Goal: Task Accomplishment & Management: Complete application form

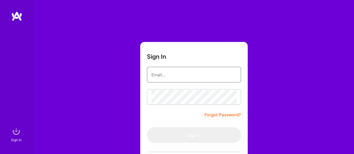
click at [178, 75] on input "email" at bounding box center [193, 75] width 85 height 14
type input "[EMAIL_ADDRESS][DOMAIN_NAME]"
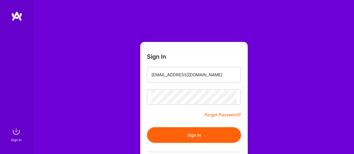
click at [189, 136] on button "Sign In" at bounding box center [194, 135] width 94 height 16
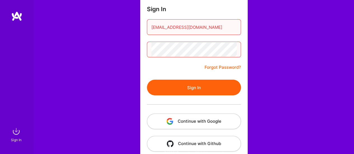
scroll to position [56, 0]
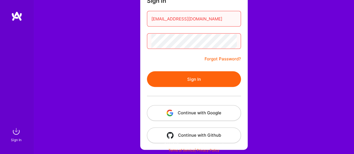
click at [206, 117] on button "Continue with Google" at bounding box center [194, 113] width 94 height 16
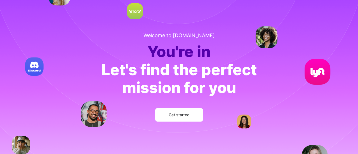
click at [193, 111] on button "Get started" at bounding box center [179, 114] width 48 height 13
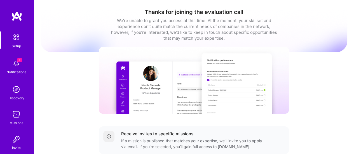
click at [17, 60] on span "1" at bounding box center [19, 60] width 4 height 4
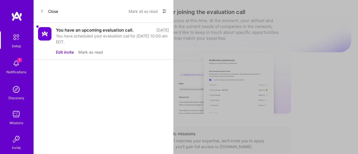
click at [130, 38] on div "You have scheduled your evaluation call for [DATE] 10:00 am EDT." at bounding box center [112, 39] width 113 height 12
click at [100, 37] on div "You have scheduled your evaluation call for [DATE] 10:00 am EDT." at bounding box center [112, 39] width 113 height 12
click at [145, 10] on button "Mark all as read" at bounding box center [143, 11] width 29 height 9
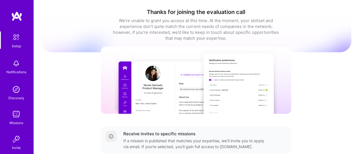
click at [213, 30] on div "Setup Notifications Discovery Missions Invite [DOMAIN_NAME] Profile Close Show …" at bounding box center [179, 107] width 358 height 214
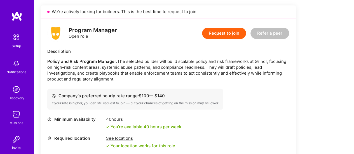
scroll to position [171, 0]
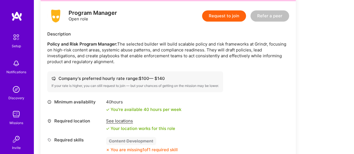
click at [221, 17] on button "Request to join" at bounding box center [224, 15] width 44 height 11
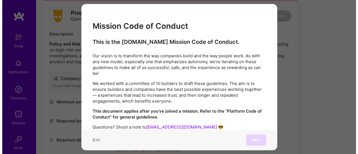
scroll to position [143, 0]
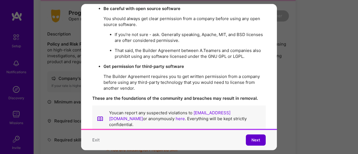
click at [255, 139] on button "Next" at bounding box center [256, 140] width 20 height 11
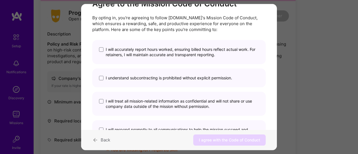
scroll to position [0, 0]
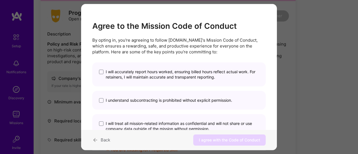
click at [183, 73] on span "I will accurately report hours worked, ensuring billed hours reflect actual wor…" at bounding box center [182, 74] width 153 height 11
click at [0, 0] on input "I will accurately report hours worked, ensuring billed hours reflect actual wor…" at bounding box center [0, 0] width 0 height 0
click at [182, 102] on span "I understand subcontracting is prohibited without explicit permission." at bounding box center [169, 100] width 127 height 5
click at [0, 0] on input "I understand subcontracting is prohibited without explicit permission." at bounding box center [0, 0] width 0 height 0
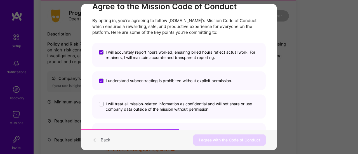
scroll to position [28, 0]
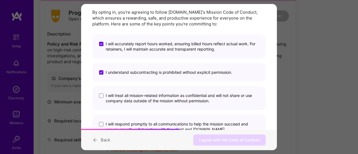
click at [183, 97] on span "I will treat all mission-related information as confidential and will not share…" at bounding box center [182, 98] width 153 height 11
click at [0, 0] on input "I will treat all mission-related information as confidential and will not share…" at bounding box center [0, 0] width 0 height 0
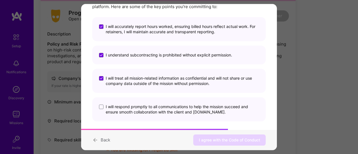
scroll to position [53, 0]
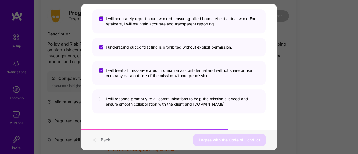
click at [181, 100] on span "I will respond promptly to all communications to help the mission succeed and e…" at bounding box center [182, 102] width 153 height 11
click at [0, 0] on input "I will respond promptly to all communications to help the mission succeed and e…" at bounding box center [0, 0] width 0 height 0
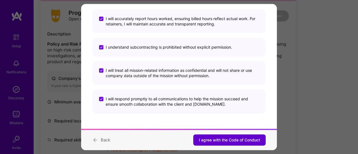
click at [235, 141] on span "I agree with the Code of Conduct" at bounding box center [229, 140] width 61 height 6
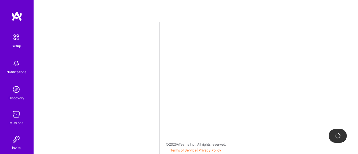
select select "US"
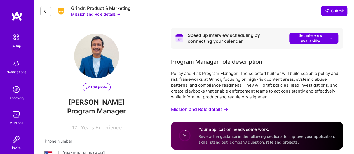
click at [207, 108] on button "Mission and Role details →" at bounding box center [199, 109] width 57 height 10
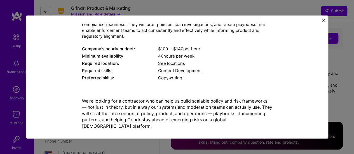
scroll to position [56, 0]
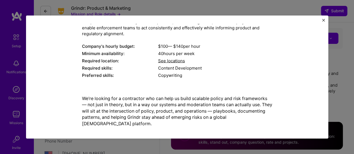
click at [173, 62] on span "See locations" at bounding box center [171, 60] width 27 height 5
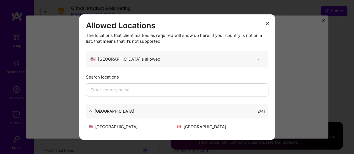
scroll to position [84, 0]
click at [268, 23] on icon "modal" at bounding box center [267, 23] width 3 height 3
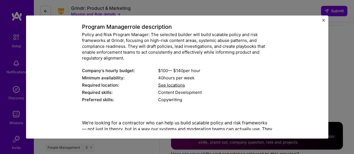
scroll to position [56, 0]
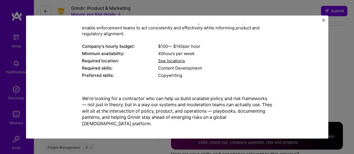
click at [326, 21] on div "Mission Description and Role Details Program Manager role description Policy an…" at bounding box center [177, 76] width 302 height 123
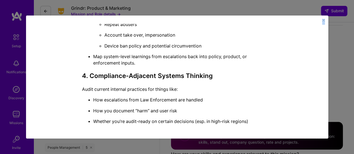
scroll to position [886, 0]
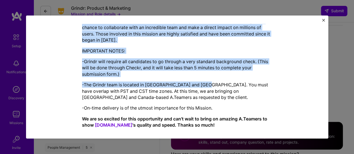
drag, startPoint x: 117, startPoint y: 32, endPoint x: 202, endPoint y: 80, distance: 97.5
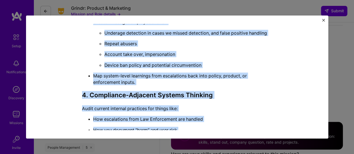
scroll to position [690, 0]
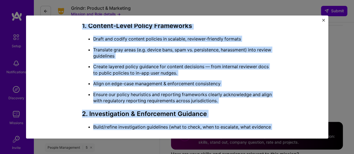
click at [202, 80] on ul "Draft and codify content policies in scalable, reviewer-friendly formats Transl…" at bounding box center [177, 70] width 190 height 68
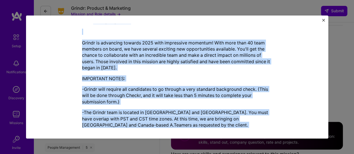
scroll to position [886, 0]
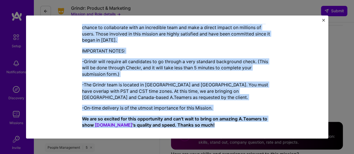
drag, startPoint x: 116, startPoint y: 32, endPoint x: 207, endPoint y: 115, distance: 123.4
copy div "Mission Description and Role Details Program Manager role description Policy an…"
click at [324, 21] on img "Close" at bounding box center [323, 20] width 3 height 3
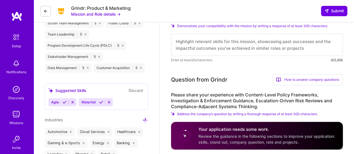
scroll to position [224, 0]
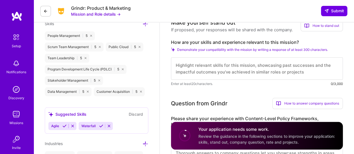
click at [232, 64] on textarea at bounding box center [257, 68] width 172 height 22
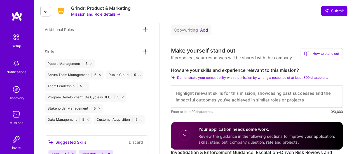
scroll to position [196, 0]
click at [315, 55] on div "How to stand out" at bounding box center [322, 53] width 42 height 11
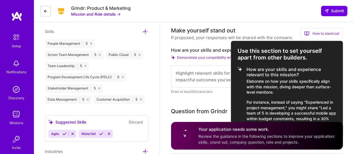
scroll to position [224, 0]
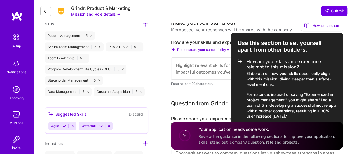
click at [277, 136] on span "Review the guidance in the following sections to improve your application: skil…" at bounding box center [267, 139] width 137 height 11
click at [285, 93] on p "For instance, instead of saying "Experienced in project management," you might …" at bounding box center [292, 105] width 90 height 27
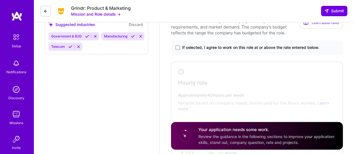
scroll to position [392, 0]
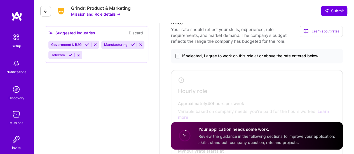
click at [176, 57] on span at bounding box center [178, 56] width 4 height 4
click at [0, 0] on input "If selected, I agree to work on this role at or above the rate entered below." at bounding box center [0, 0] width 0 height 0
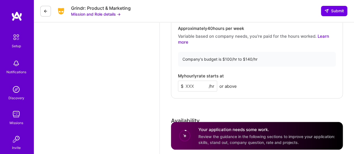
scroll to position [476, 0]
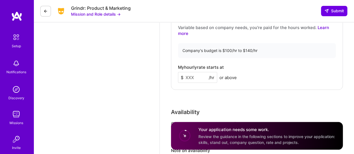
click at [204, 76] on input at bounding box center [197, 77] width 39 height 11
type input "140"
click at [229, 101] on div "Rate Your rate should reflect your skills, experience, role requirements, and m…" at bounding box center [257, 60] width 172 height 253
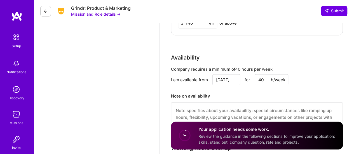
scroll to position [532, 0]
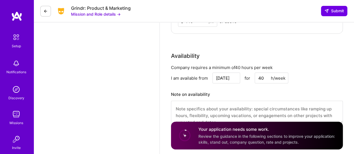
click at [234, 79] on input "Sep 22" at bounding box center [227, 78] width 28 height 11
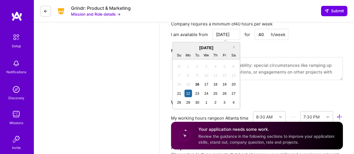
scroll to position [588, 0]
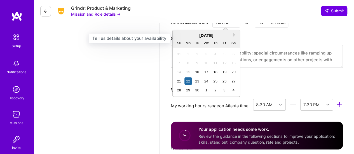
click at [318, 39] on h3 "Note on availability" at bounding box center [257, 38] width 172 height 8
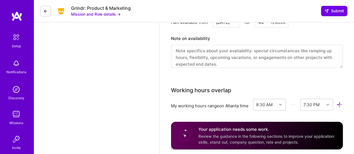
scroll to position [0, 0]
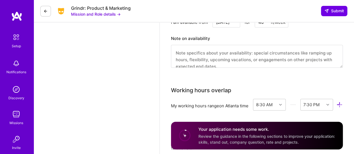
click at [240, 55] on textarea at bounding box center [257, 56] width 172 height 23
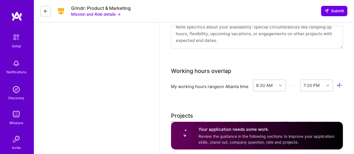
scroll to position [616, 0]
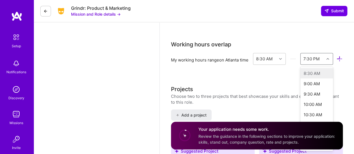
click at [300, 65] on div "option 8:30 AM focused disabled, 1 of 48. 48 results available. Use Up and Down…" at bounding box center [316, 59] width 33 height 12
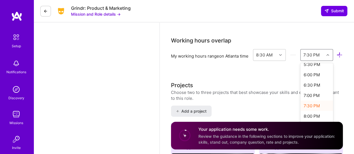
scroll to position [220, 0]
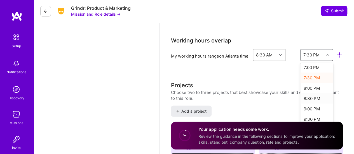
click at [300, 104] on div "8:30 PM" at bounding box center [316, 99] width 33 height 10
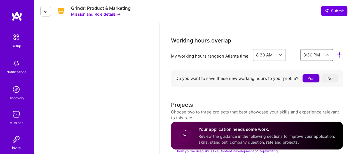
click at [274, 82] on div "Do you want to save these new working hours to your profile? Yes No" at bounding box center [257, 78] width 172 height 17
click at [307, 83] on button "Yes" at bounding box center [311, 78] width 17 height 8
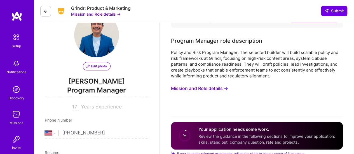
scroll to position [0, 0]
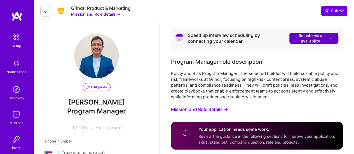
click at [312, 43] on span "Set interview availability" at bounding box center [314, 38] width 38 height 11
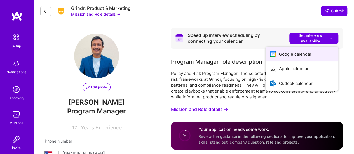
click at [306, 54] on button "Google calendar" at bounding box center [302, 54] width 73 height 15
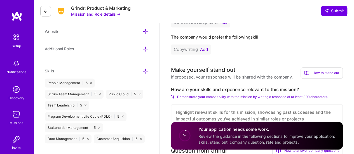
scroll to position [168, 0]
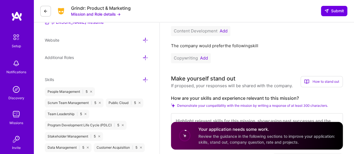
click at [224, 31] on button "Add" at bounding box center [224, 31] width 8 height 4
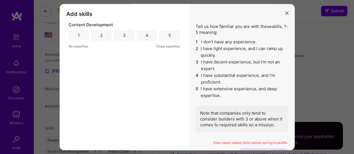
scroll to position [112, 0]
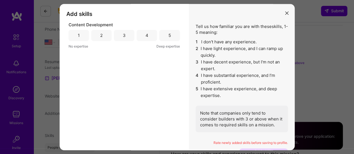
click at [117, 37] on div "3" at bounding box center [124, 35] width 20 height 11
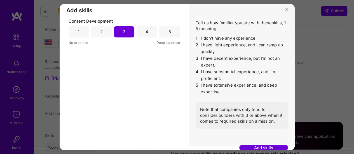
scroll to position [4, 0]
click at [263, 148] on button "Add skills" at bounding box center [263, 148] width 49 height 6
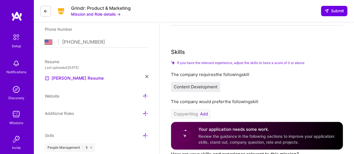
scroll to position [140, 0]
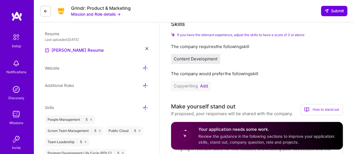
click at [205, 87] on button "Add" at bounding box center [204, 86] width 8 height 4
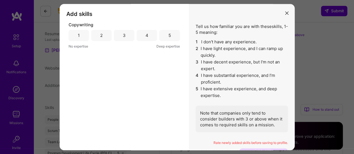
click at [126, 35] on div "3" at bounding box center [124, 35] width 20 height 11
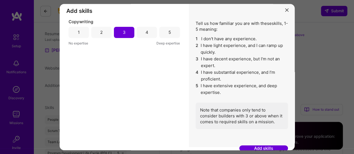
scroll to position [4, 0]
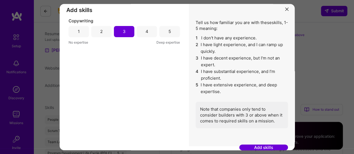
click at [258, 148] on button "Add skills" at bounding box center [263, 148] width 49 height 6
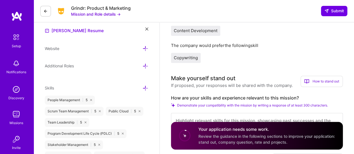
scroll to position [196, 0]
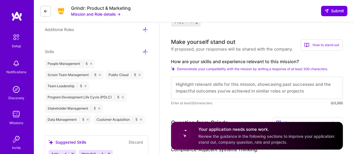
click at [285, 67] on span "Demonstrate your compatibility with the mission by writing a response of at lea…" at bounding box center [252, 69] width 151 height 4
click at [249, 82] on textarea at bounding box center [257, 88] width 172 height 22
click at [328, 44] on div "How to stand out" at bounding box center [322, 44] width 42 height 11
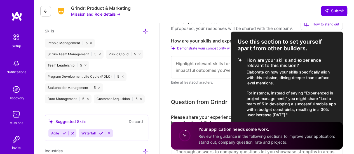
scroll to position [224, 0]
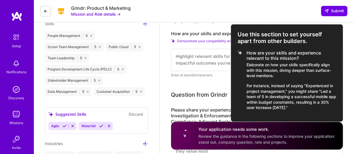
click at [193, 54] on div at bounding box center [177, 77] width 354 height 154
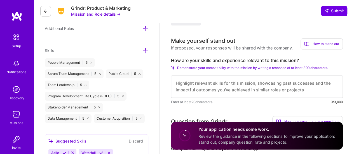
scroll to position [196, 0]
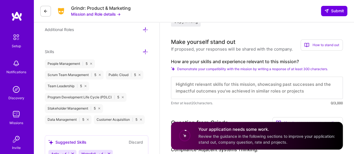
click at [218, 80] on textarea at bounding box center [257, 88] width 172 height 22
click at [223, 85] on textarea at bounding box center [257, 88] width 172 height 22
click at [215, 88] on textarea at bounding box center [257, 88] width 172 height 22
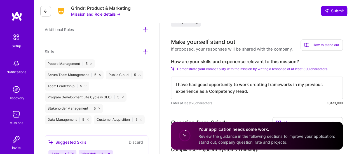
click at [292, 83] on textarea "I have had good opportunity to work creating frameworks in my previous experien…" at bounding box center [257, 88] width 172 height 22
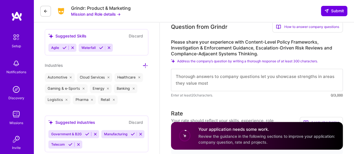
scroll to position [336, 0]
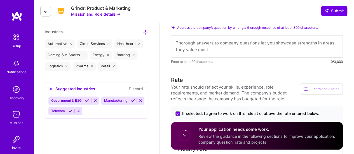
type textarea "I have had good opportunity to work creating competency frameworks in my previo…"
click at [217, 44] on textarea at bounding box center [257, 46] width 172 height 22
paste textarea "I have had good opportunity to work creating competency frameworks in my previo…"
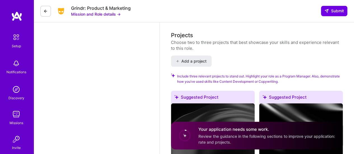
scroll to position [700, 0]
type textarea "I have had good opportunity to work creating competency frameworks in my previo…"
click at [217, 134] on span "Review the guidance in the following sections to improve your application: rate…" at bounding box center [267, 139] width 137 height 11
click at [187, 130] on icon at bounding box center [185, 136] width 14 height 14
click at [185, 133] on circle at bounding box center [184, 135] width 11 height 11
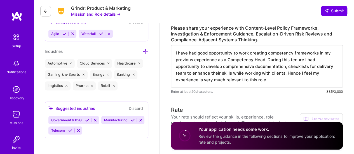
scroll to position [224, 0]
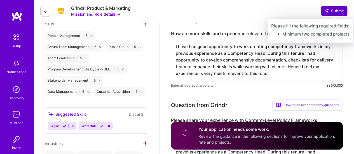
click at [330, 10] on span "Submit" at bounding box center [334, 11] width 20 height 6
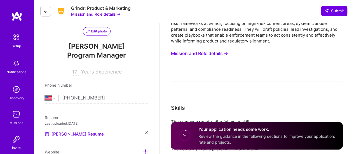
scroll to position [0, 0]
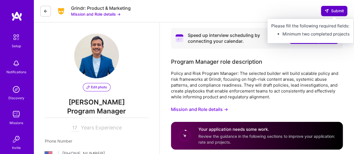
click at [330, 10] on span "Submit" at bounding box center [334, 11] width 20 height 6
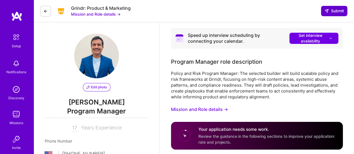
click at [330, 11] on span "Submit" at bounding box center [334, 11] width 20 height 6
click at [332, 5] on div "Grindr: Product & Marketing Mission and Role details → Submit" at bounding box center [194, 11] width 321 height 22
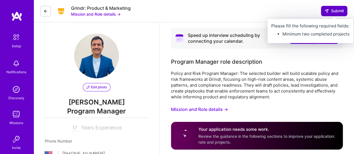
click at [332, 10] on span "Submit" at bounding box center [334, 11] width 20 height 6
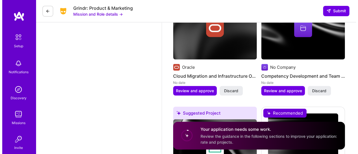
scroll to position [812, 0]
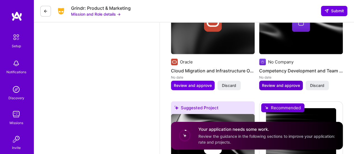
click at [282, 88] on span "Review and approve" at bounding box center [281, 86] width 38 height 6
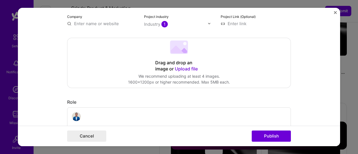
scroll to position [84, 0]
